Goal: Information Seeking & Learning: Learn about a topic

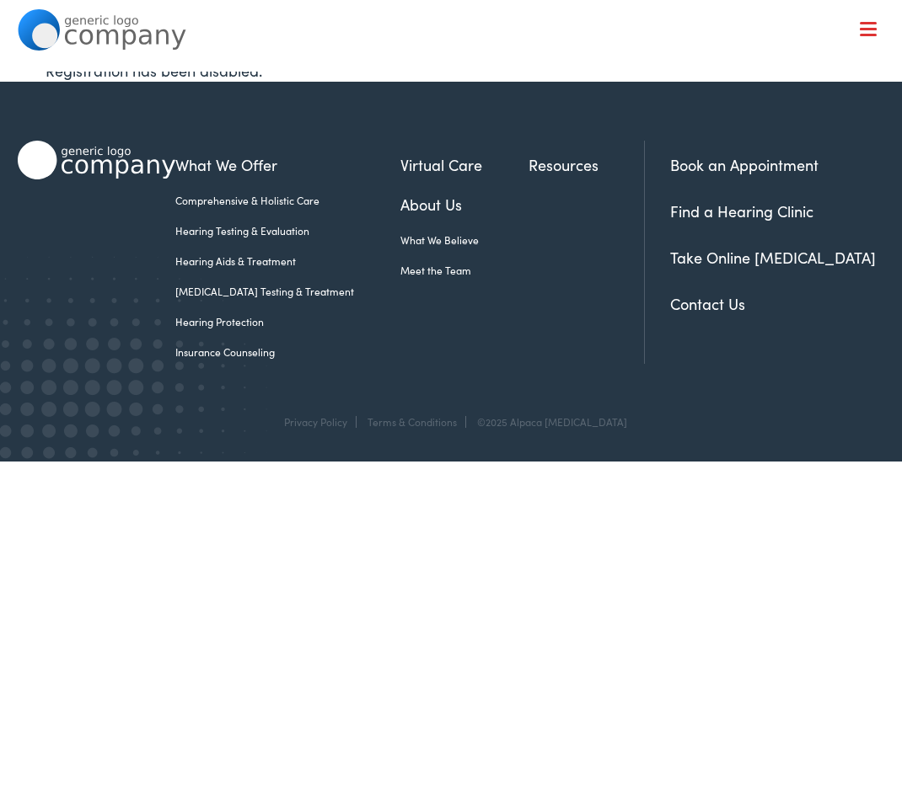
click at [871, 24] on span at bounding box center [867, 23] width 17 height 3
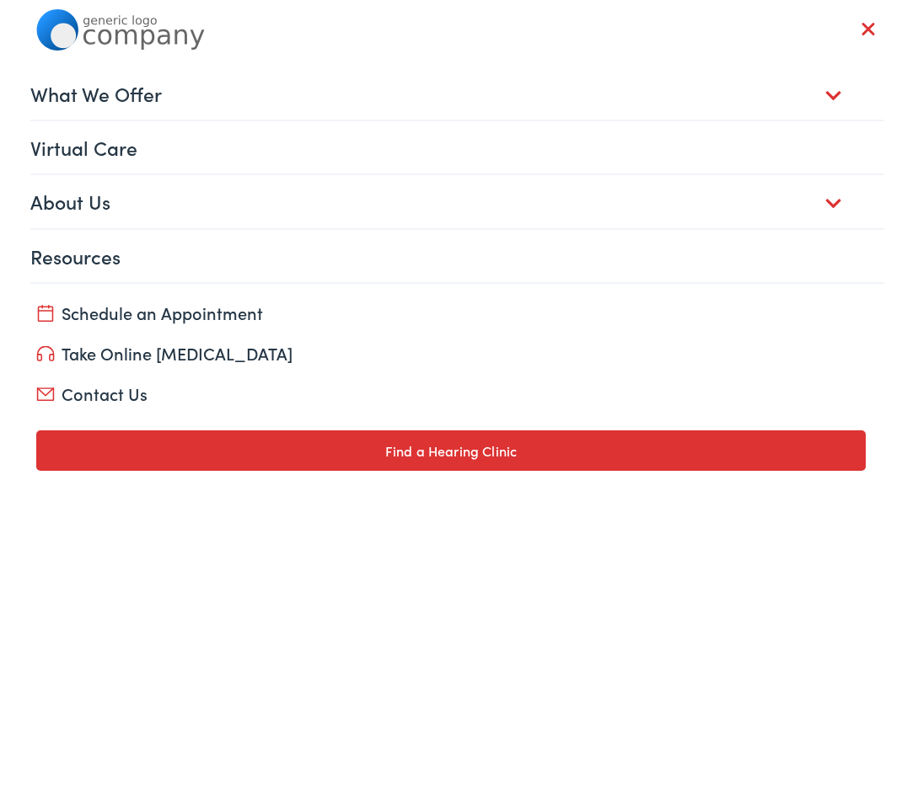
click at [105, 252] on link "Resources" at bounding box center [456, 256] width 853 height 52
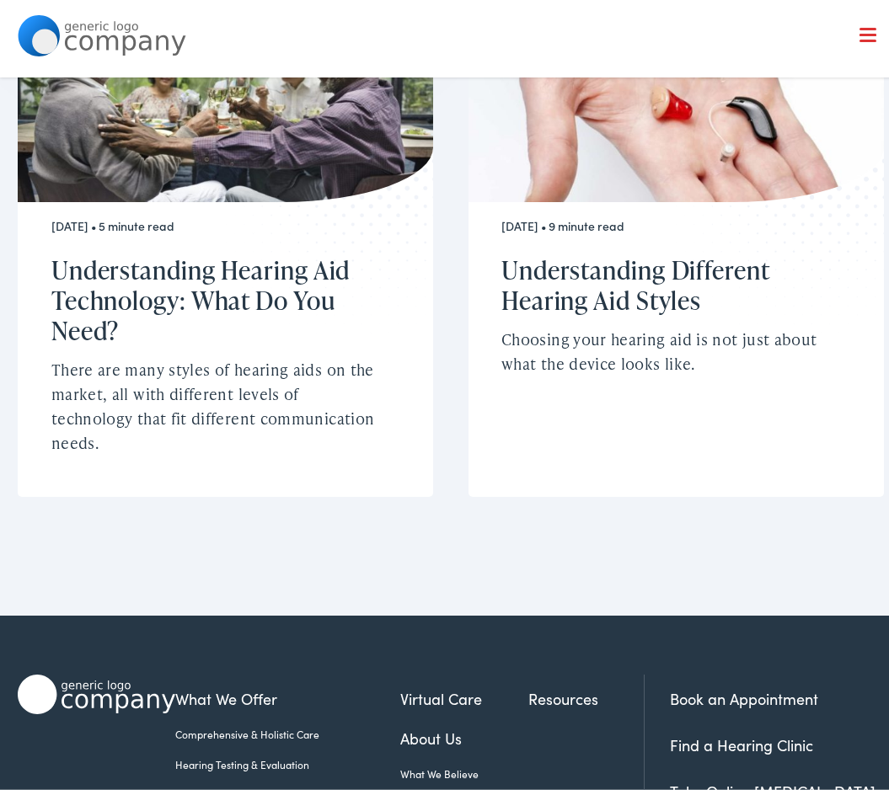
scroll to position [1095, 0]
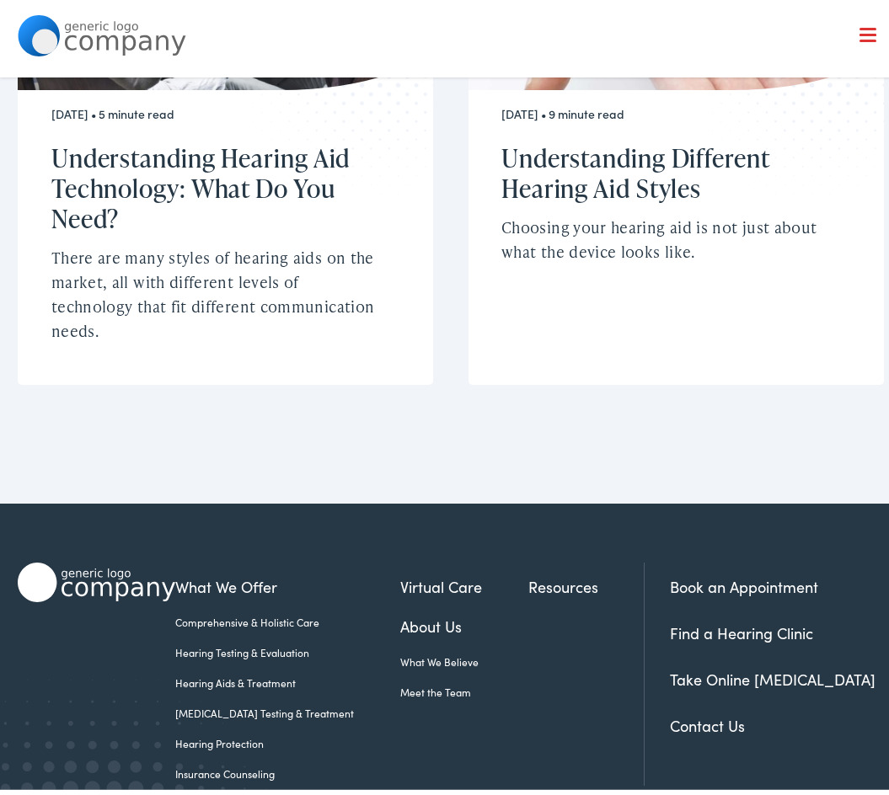
click at [234, 761] on link "Insurance Counseling" at bounding box center [287, 768] width 225 height 15
